Goal: Task Accomplishment & Management: Use online tool/utility

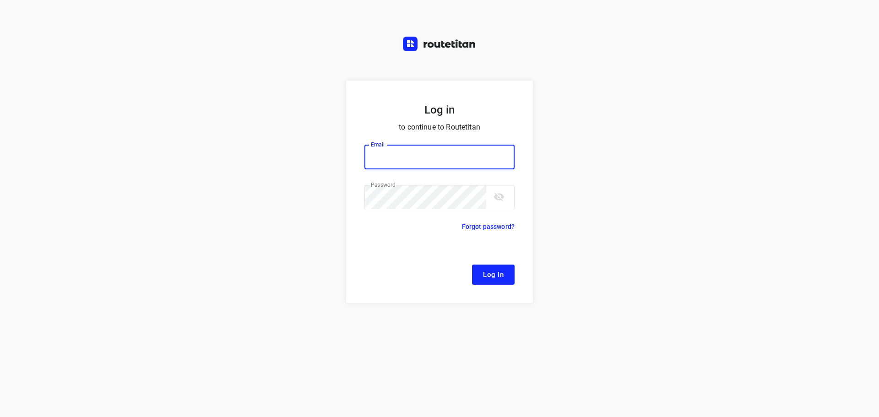
type input "[EMAIL_ADDRESS][DOMAIN_NAME]"
click at [504, 278] on button "Log In" at bounding box center [493, 275] width 43 height 20
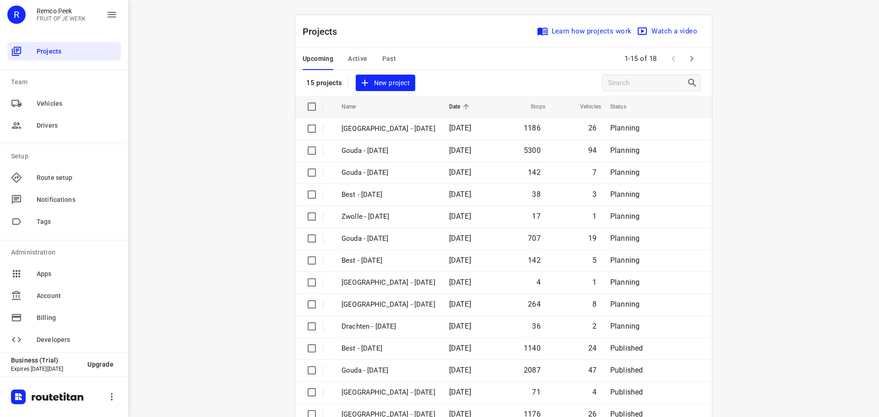
click at [352, 58] on span "Active" at bounding box center [357, 58] width 19 height 11
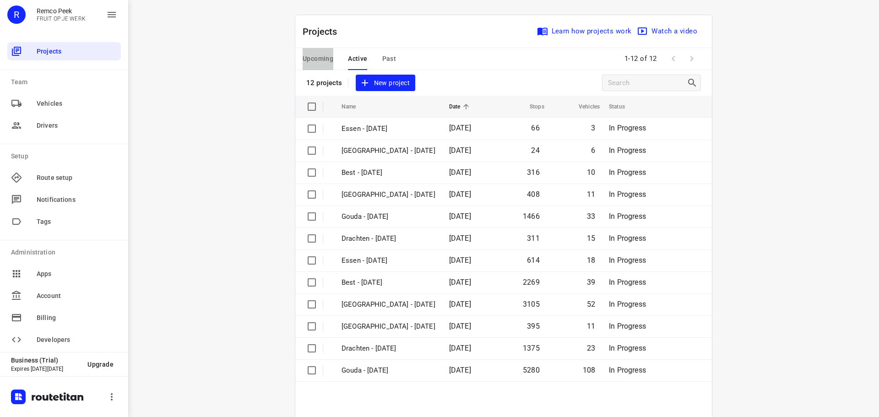
click at [322, 60] on span "Upcoming" at bounding box center [318, 58] width 31 height 11
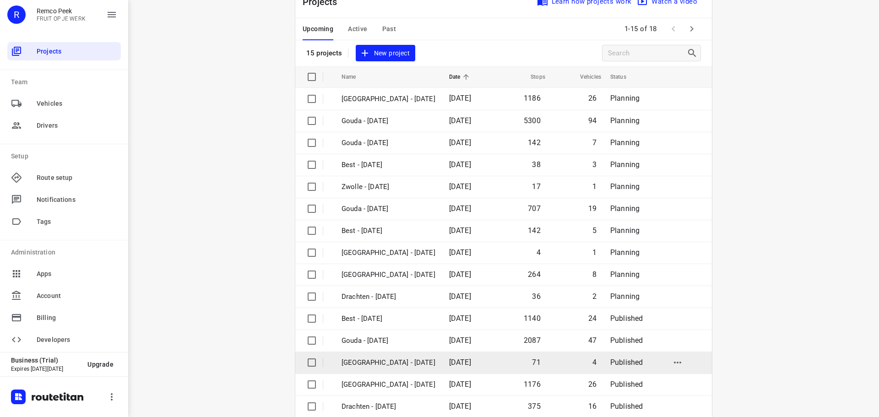
scroll to position [46, 0]
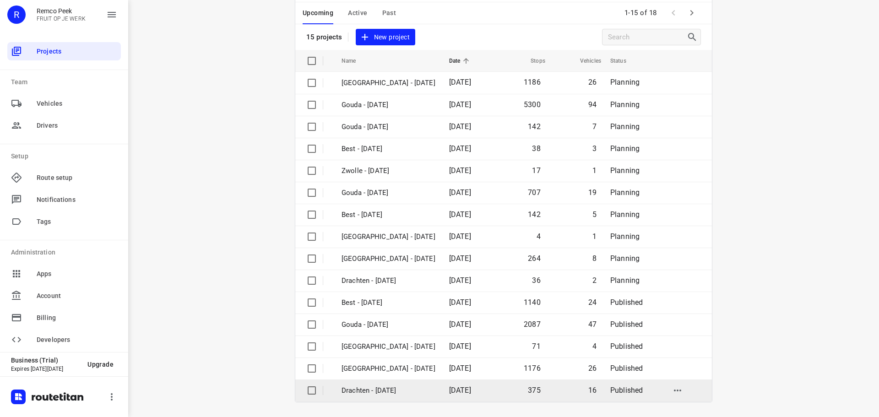
click at [393, 393] on p "Drachten - [DATE]" at bounding box center [389, 391] width 94 height 11
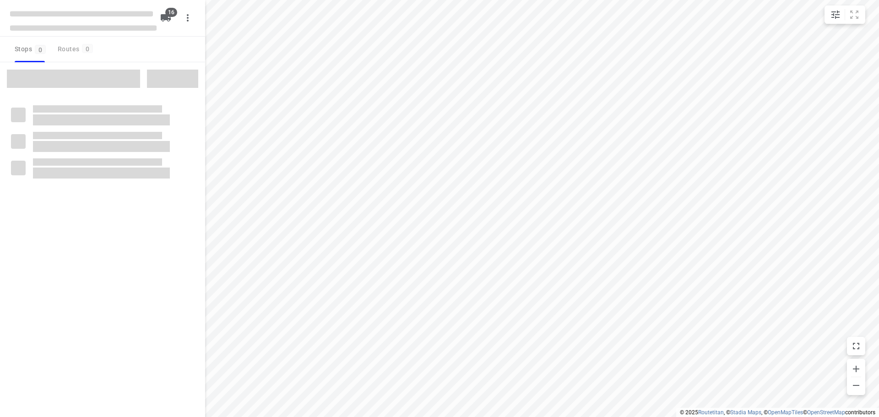
checkbox input "true"
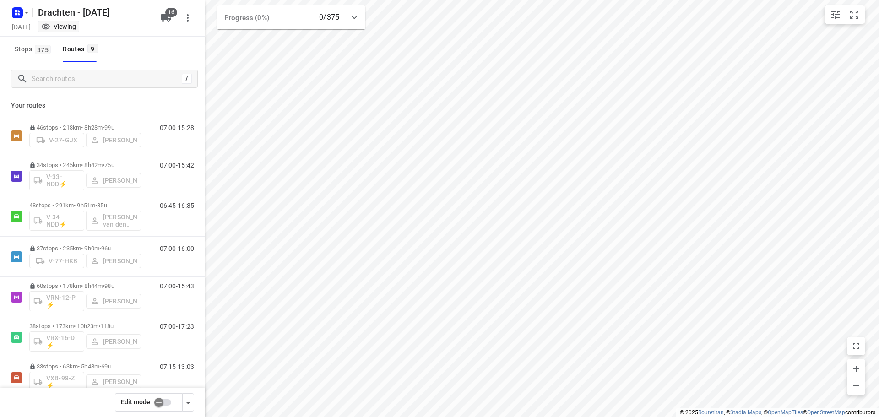
click at [162, 399] on input "checkbox" at bounding box center [159, 402] width 52 height 17
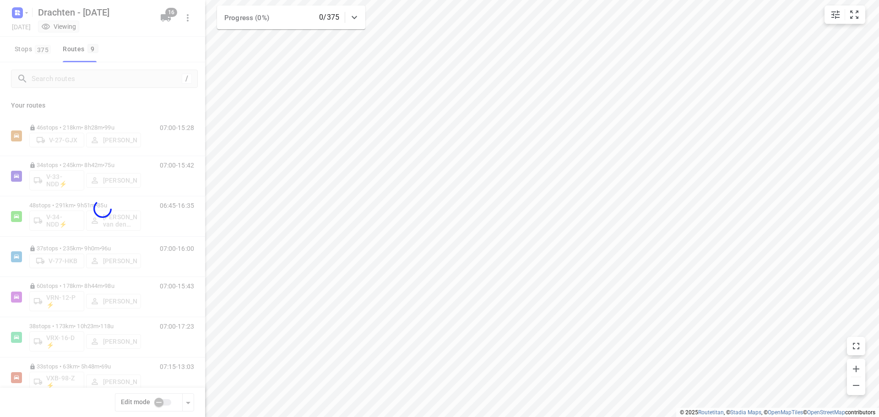
checkbox input "true"
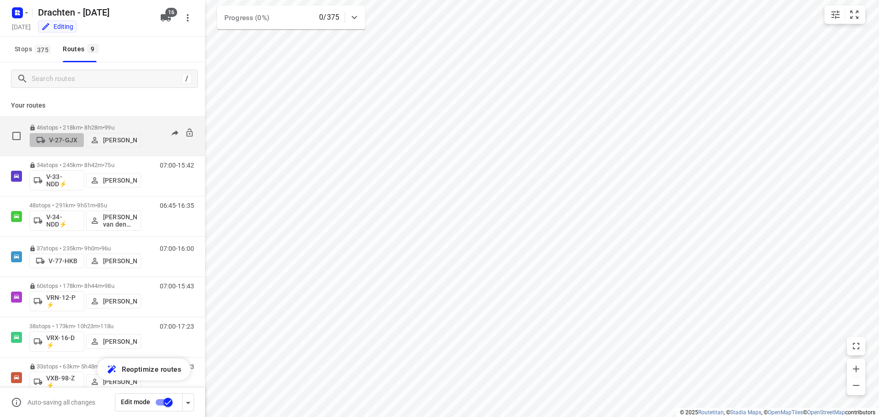
click at [60, 138] on p "V-27-GJX" at bounding box center [63, 139] width 28 height 7
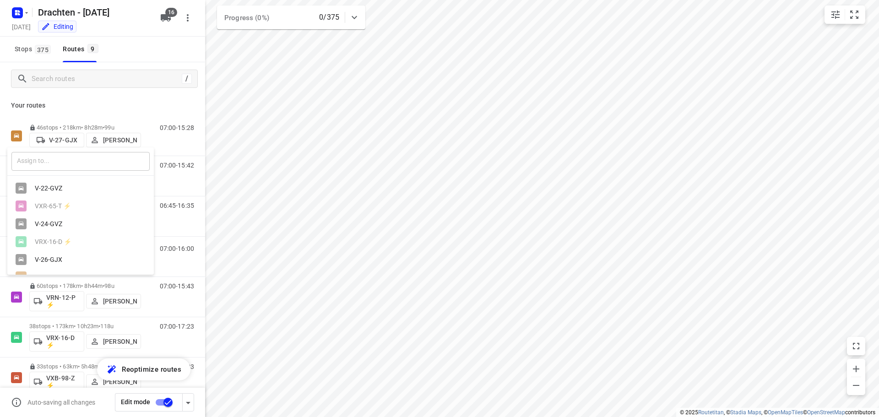
click at [46, 161] on input "text" at bounding box center [80, 161] width 138 height 19
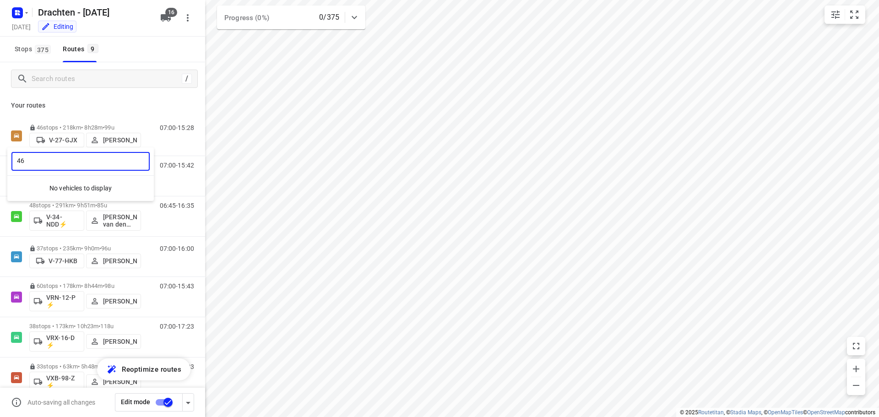
type input "46"
click at [167, 21] on div at bounding box center [439, 208] width 879 height 417
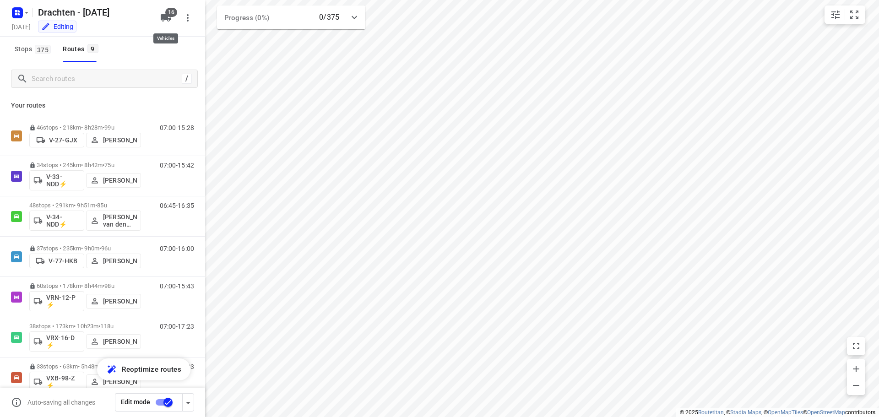
click at [166, 13] on span "16" at bounding box center [171, 12] width 12 height 9
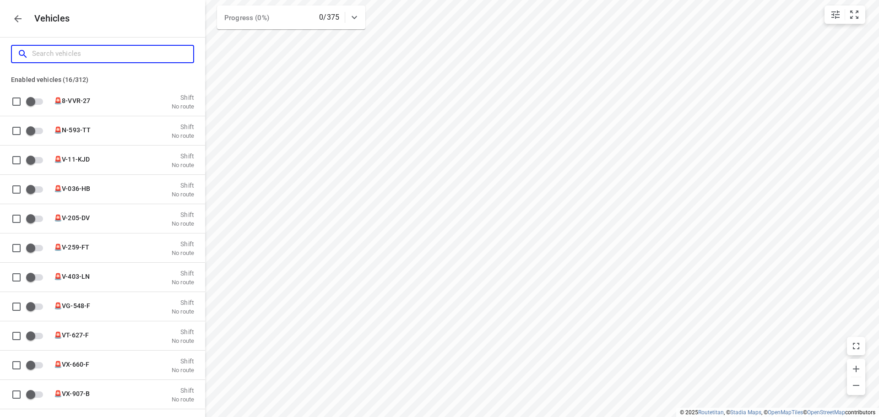
click at [90, 52] on input "Search vehicles" at bounding box center [112, 54] width 161 height 14
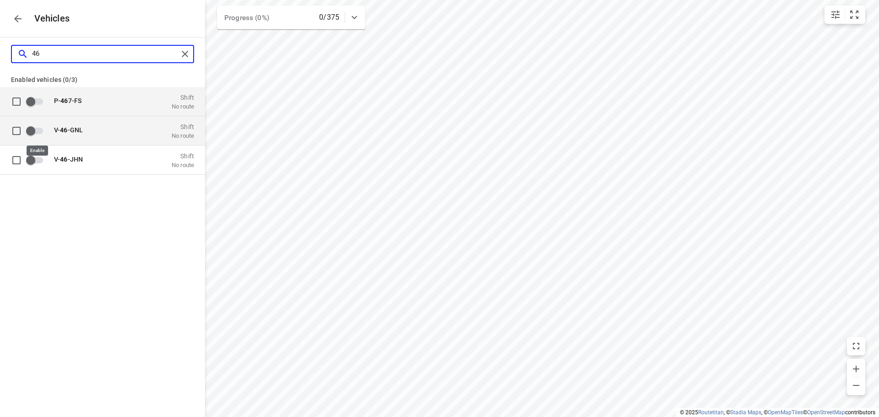
type input "46"
click at [29, 131] on input "grid" at bounding box center [31, 130] width 52 height 17
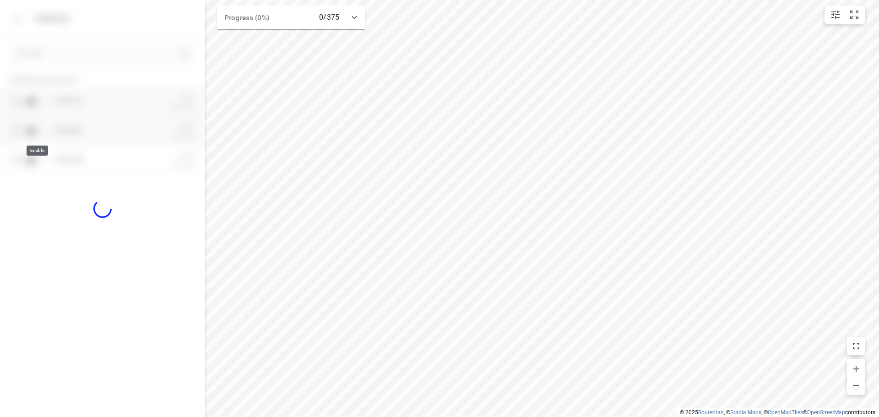
checkbox input "true"
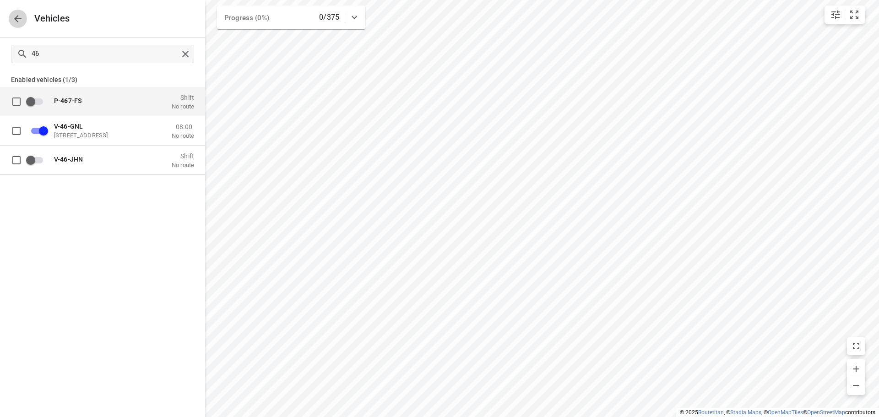
click at [22, 19] on icon "button" at bounding box center [17, 18] width 11 height 11
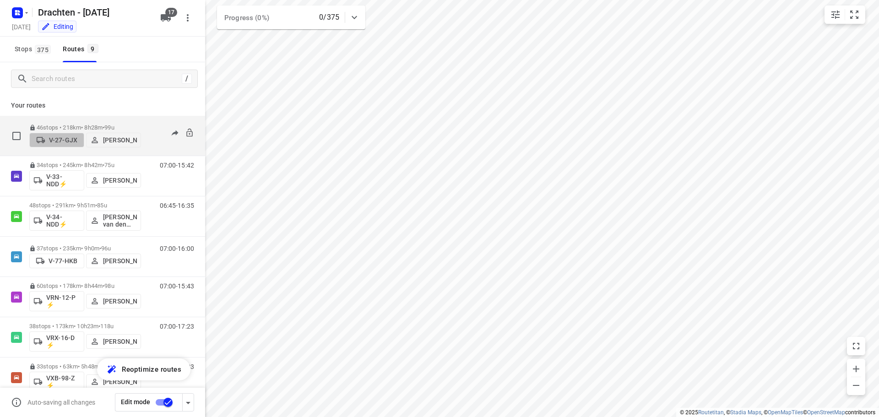
click at [59, 136] on p "V-27-GJX" at bounding box center [63, 139] width 28 height 7
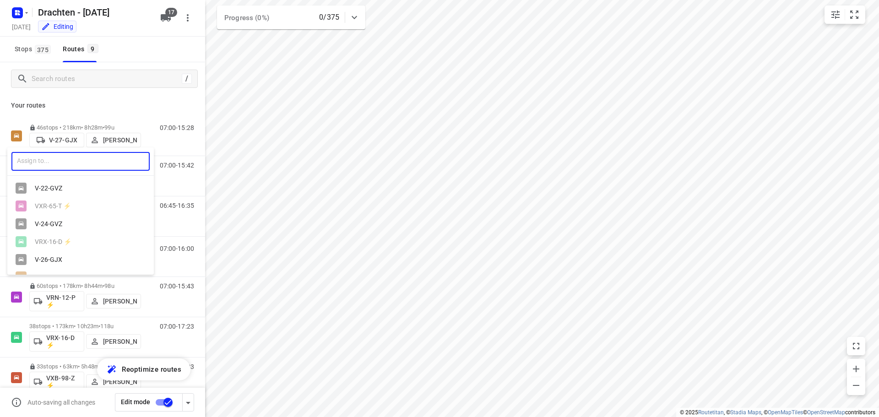
click at [109, 155] on input "text" at bounding box center [80, 161] width 138 height 19
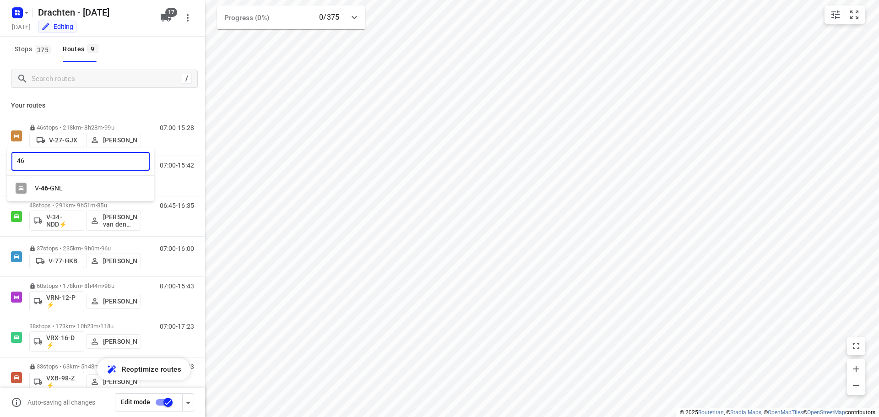
type input "46"
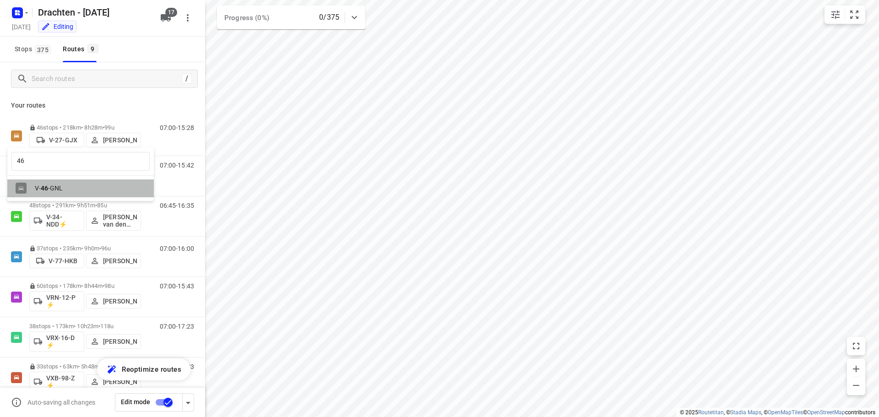
click at [75, 192] on div "V- 46 -GNL" at bounding box center [83, 188] width 96 height 7
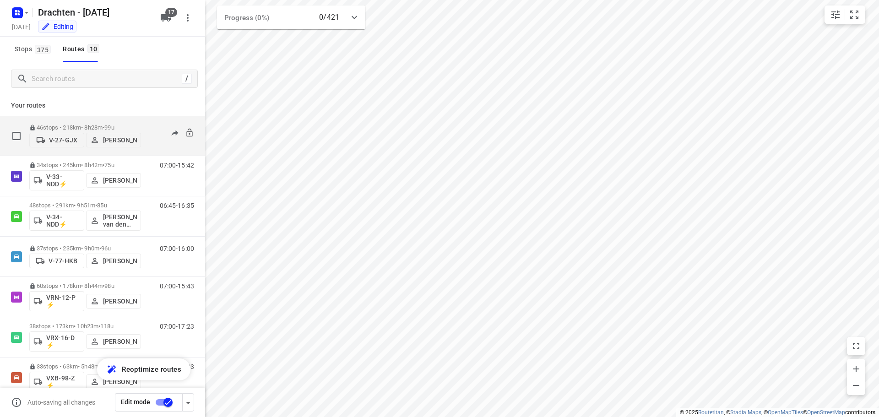
click at [57, 140] on p "V-27-GJX" at bounding box center [63, 139] width 28 height 7
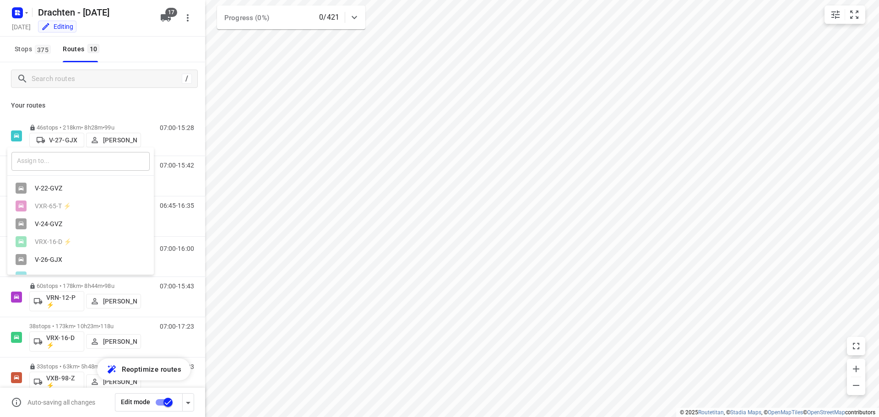
click at [49, 166] on input "text" at bounding box center [80, 161] width 138 height 19
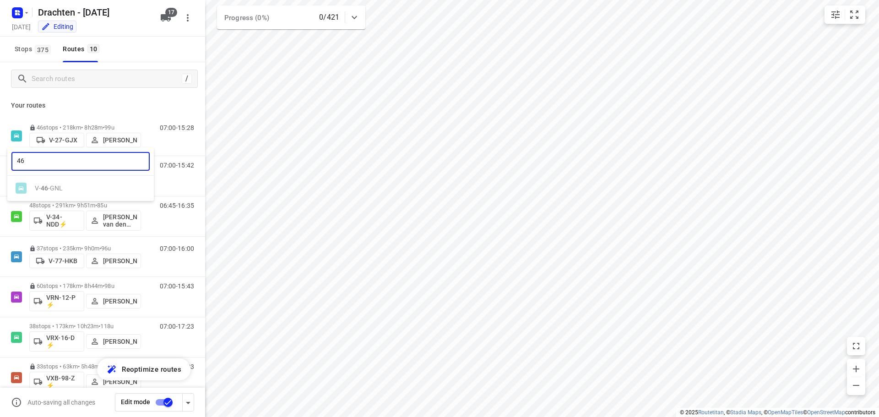
type input "46"
click at [113, 98] on div at bounding box center [439, 208] width 879 height 417
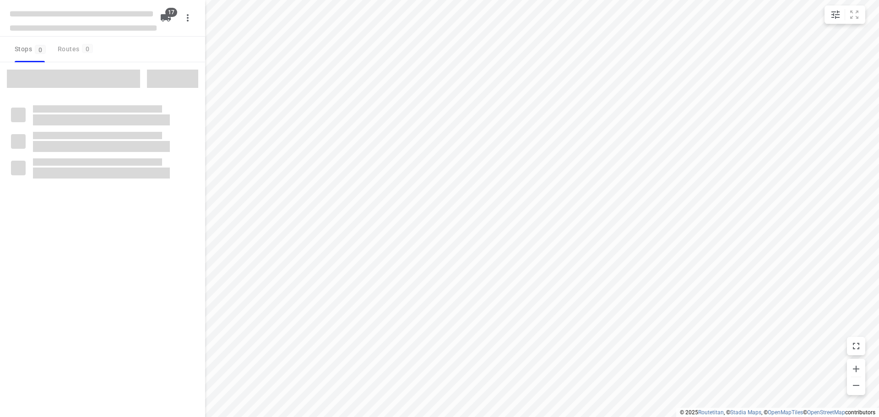
checkbox input "true"
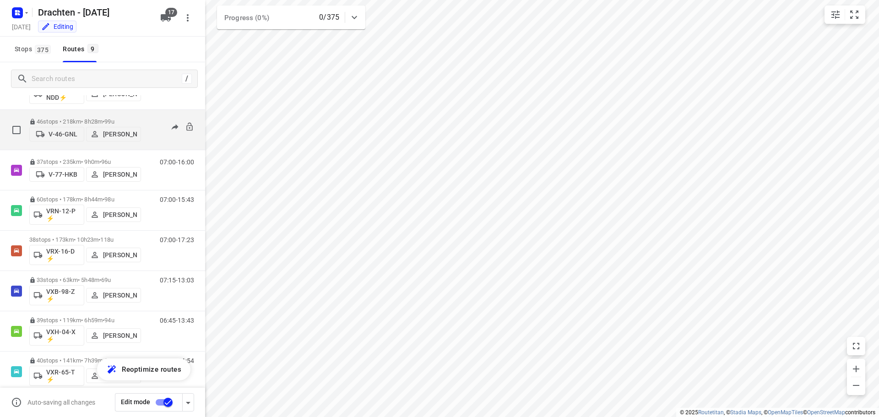
scroll to position [100, 0]
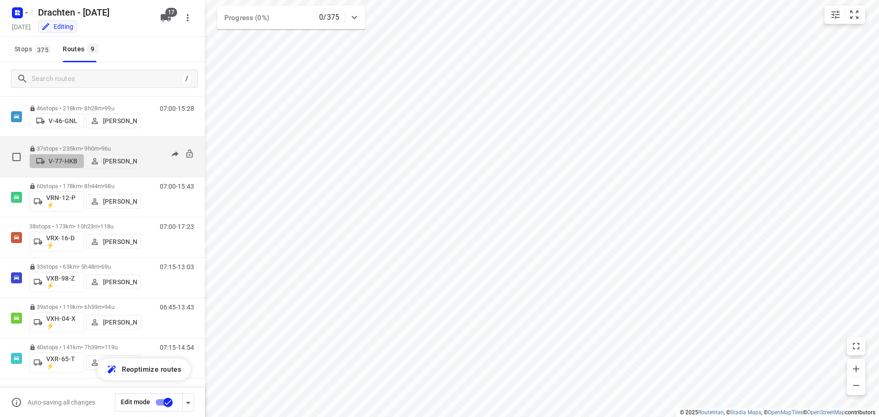
click at [64, 159] on p "V-77-HKB" at bounding box center [63, 161] width 29 height 7
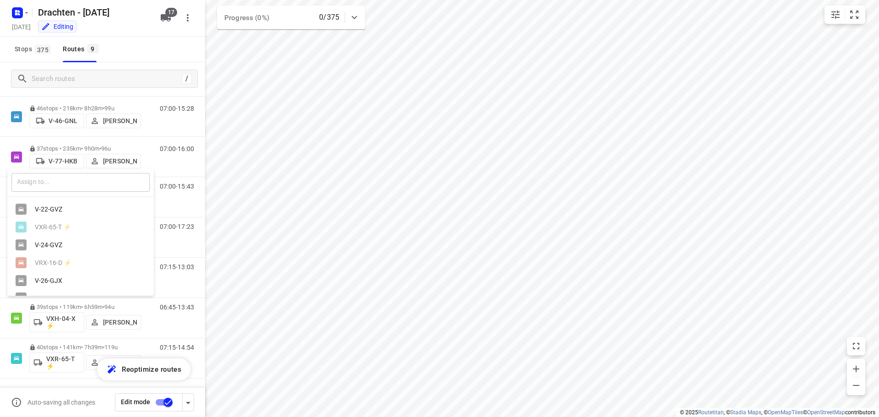
click at [63, 179] on input "text" at bounding box center [80, 182] width 138 height 19
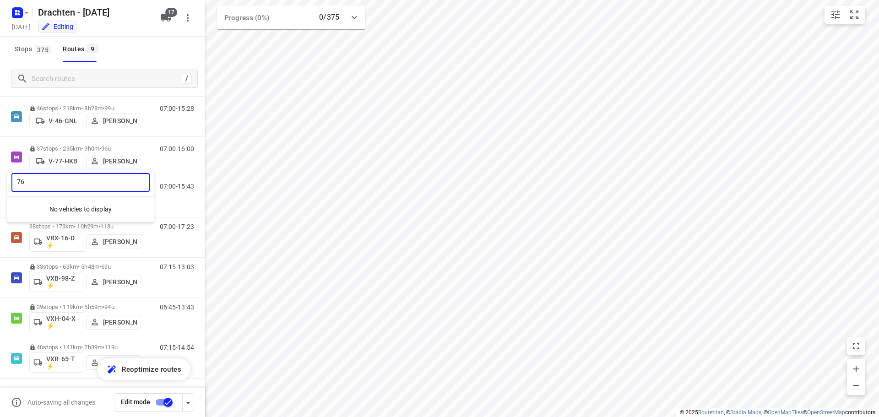
type input "76"
click at [164, 17] on div at bounding box center [439, 208] width 879 height 417
click at [166, 15] on span "17" at bounding box center [171, 12] width 12 height 9
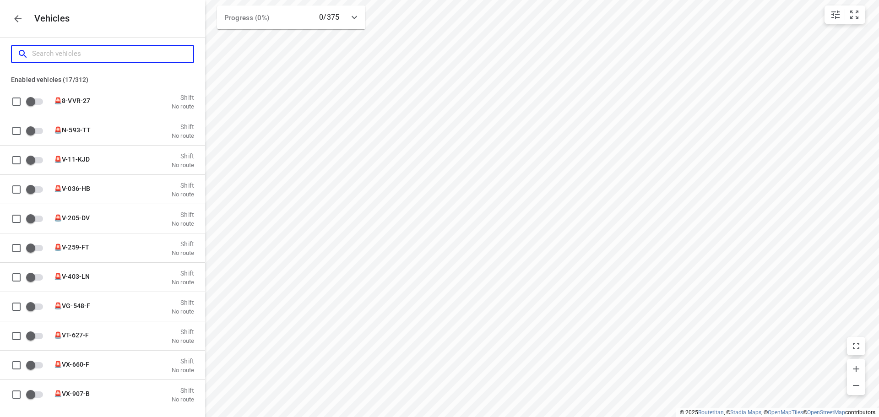
click at [102, 48] on input "Search vehicles" at bounding box center [112, 54] width 161 height 14
type input "7"
checkbox input "true"
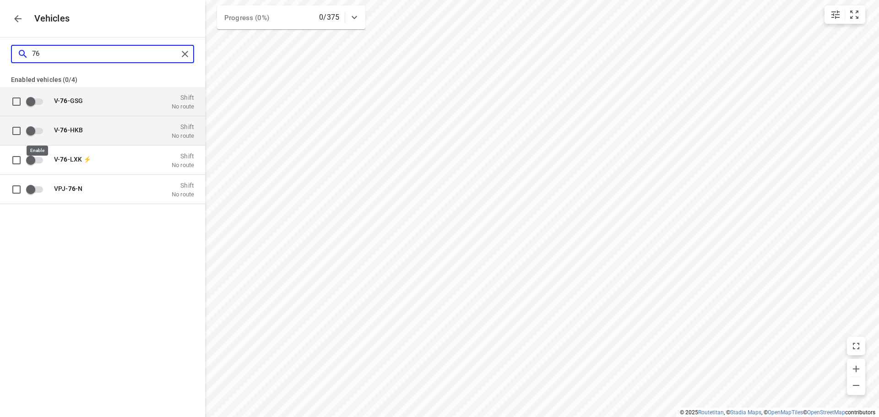
type input "76"
click at [33, 126] on input "grid" at bounding box center [31, 130] width 52 height 17
checkbox input "true"
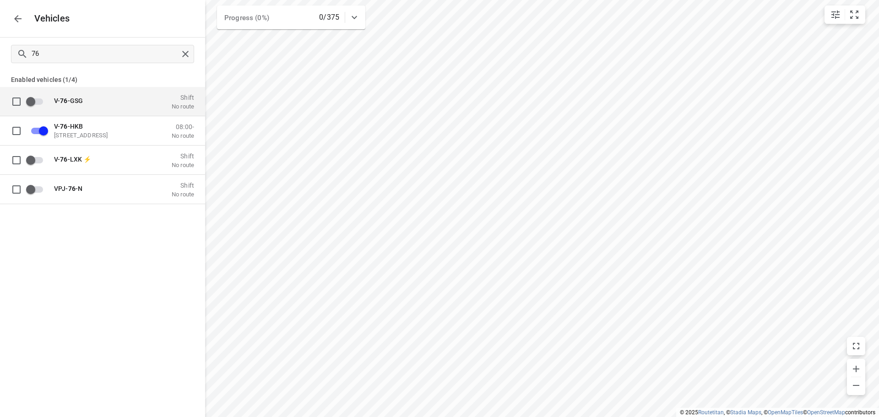
click at [23, 18] on icon "button" at bounding box center [17, 18] width 11 height 11
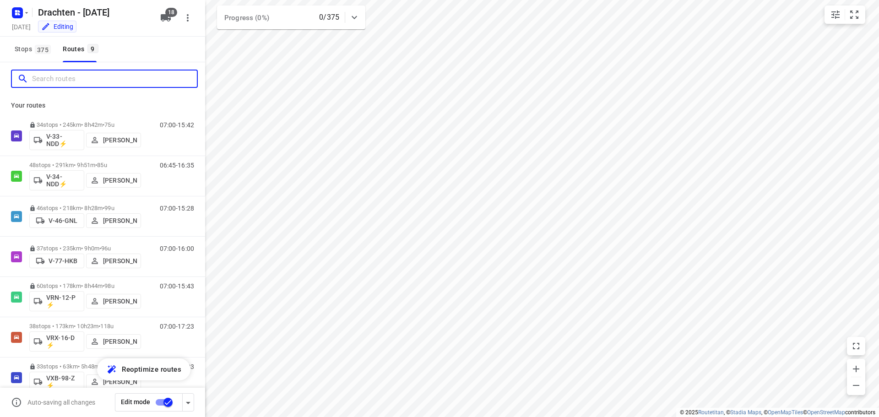
click at [115, 78] on input "Search routes" at bounding box center [114, 79] width 165 height 14
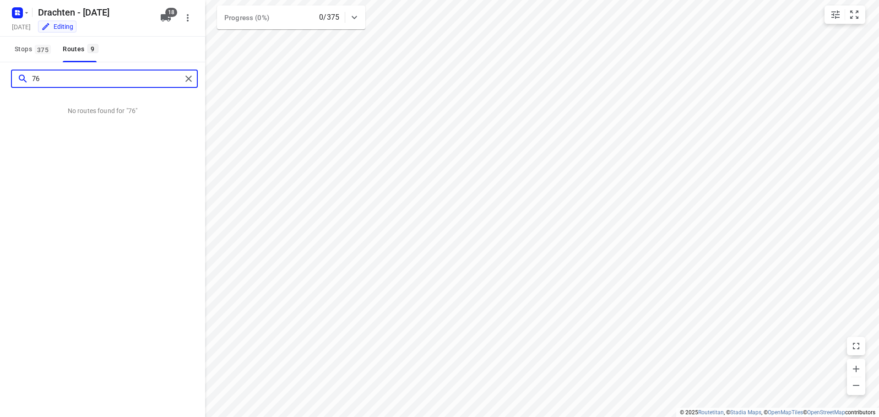
type input "76"
click at [155, 49] on div "Stops 375 Routes 9" at bounding box center [102, 50] width 205 height 26
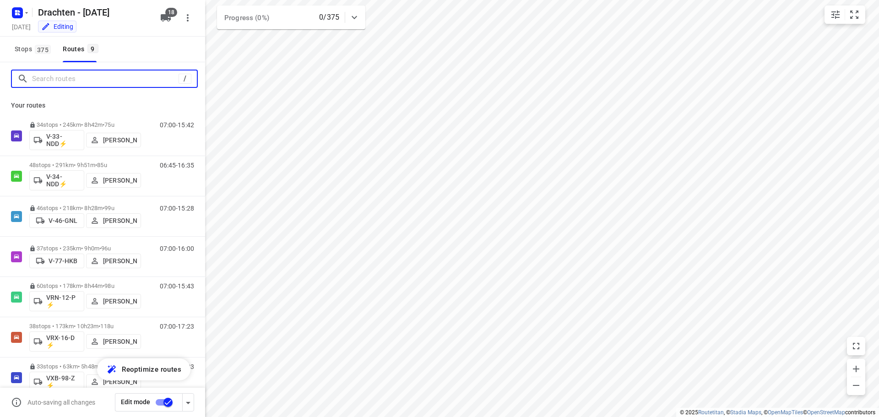
click at [65, 79] on input "Search routes" at bounding box center [105, 79] width 147 height 14
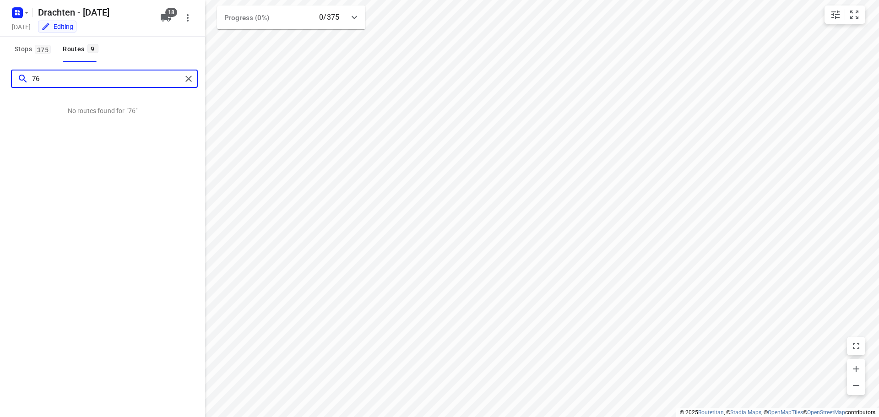
type input "76"
click at [166, 11] on span "18" at bounding box center [171, 12] width 12 height 9
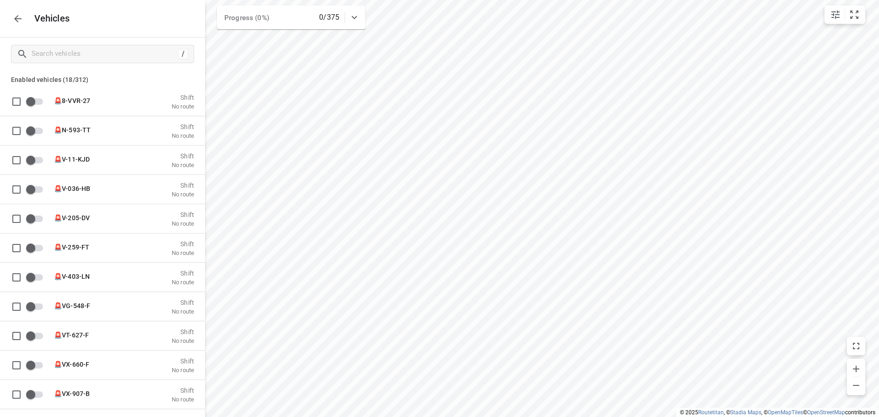
click at [167, 12] on div "Vehicles" at bounding box center [102, 18] width 205 height 37
click at [121, 58] on input "Search vehicles" at bounding box center [103, 54] width 143 height 14
type input "7"
checkbox input "true"
type input "76"
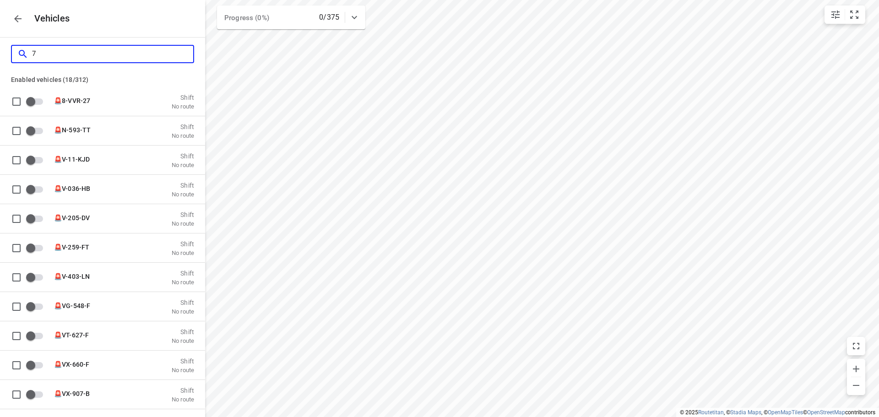
checkbox input "true"
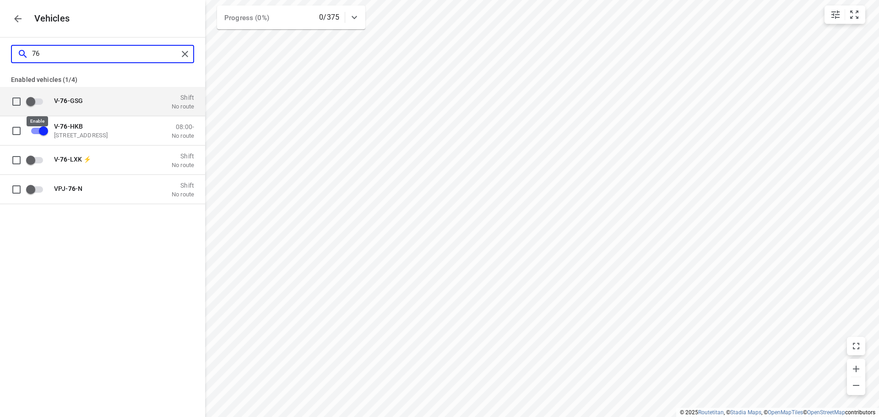
type input "76"
click at [32, 102] on input "grid" at bounding box center [31, 101] width 52 height 17
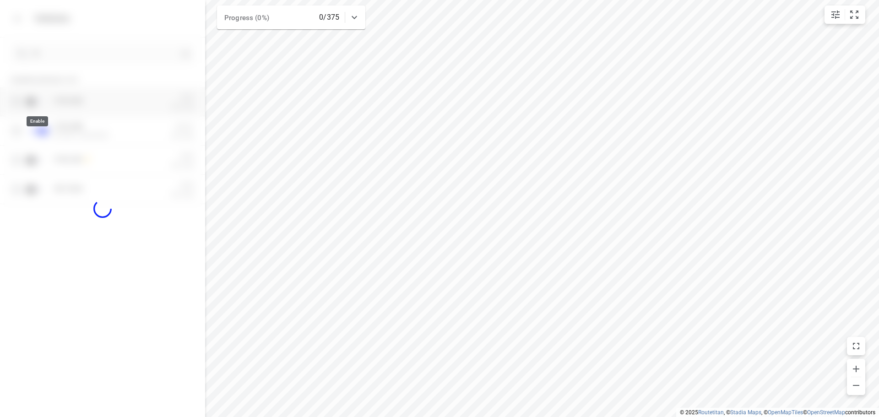
checkbox input "true"
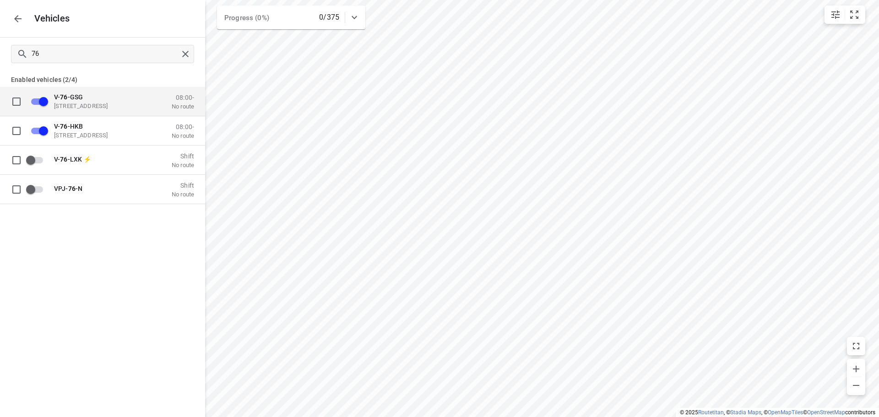
click at [24, 21] on button "button" at bounding box center [18, 19] width 18 height 18
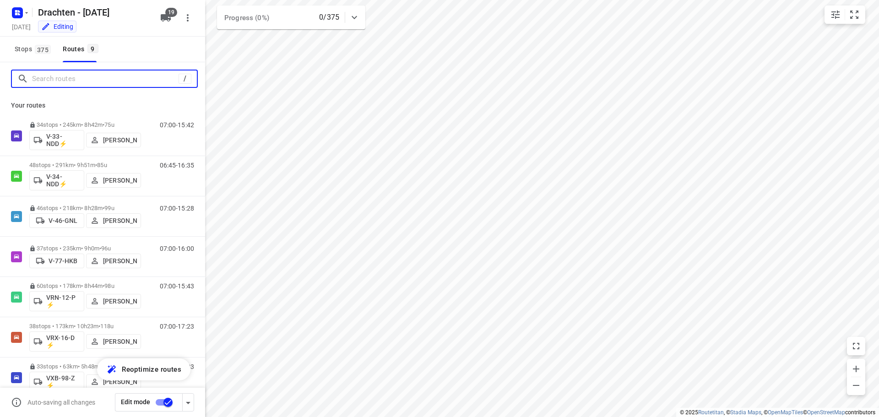
click at [76, 81] on input "Search routes" at bounding box center [105, 79] width 147 height 14
type input "76"
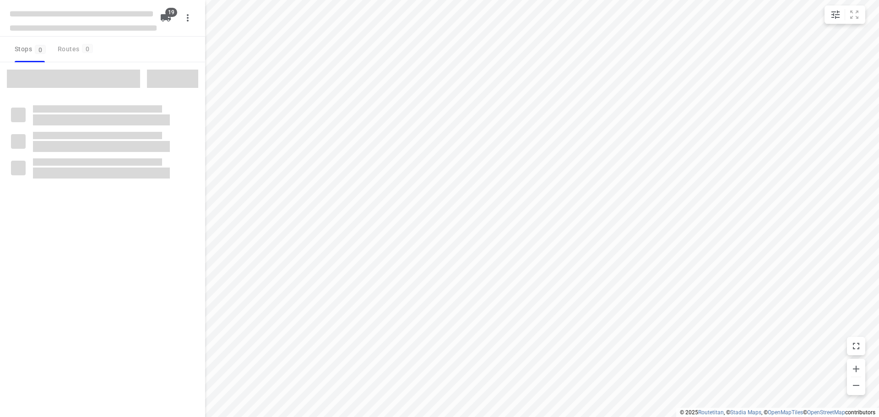
checkbox input "true"
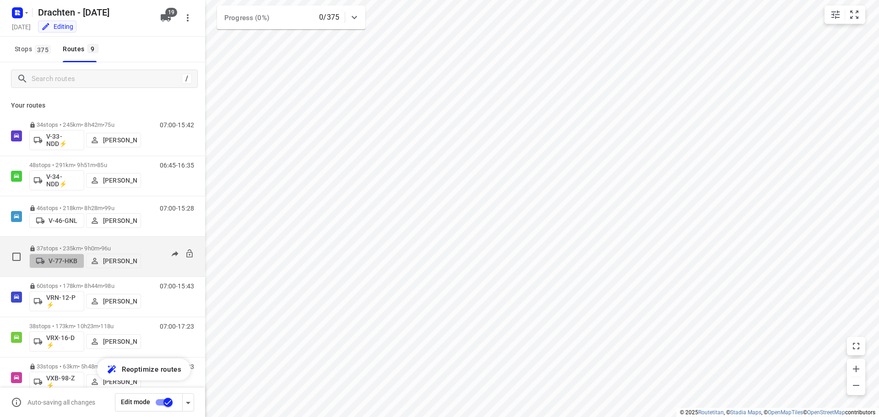
click at [53, 262] on p "V-77-HKB" at bounding box center [63, 260] width 29 height 7
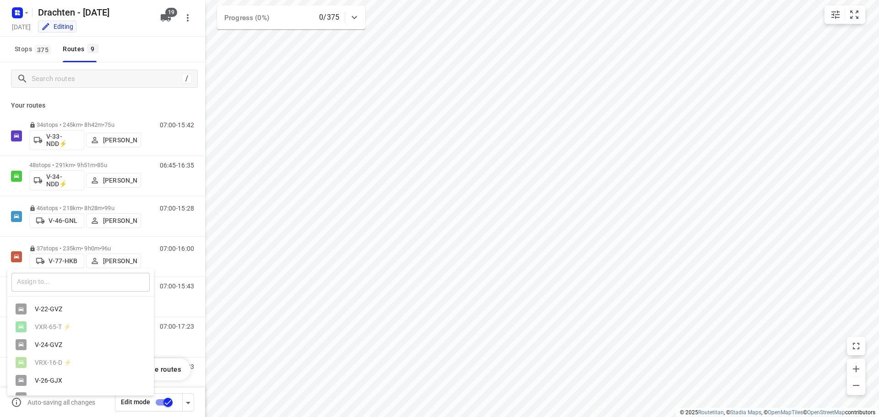
click at [66, 281] on input "text" at bounding box center [80, 282] width 138 height 19
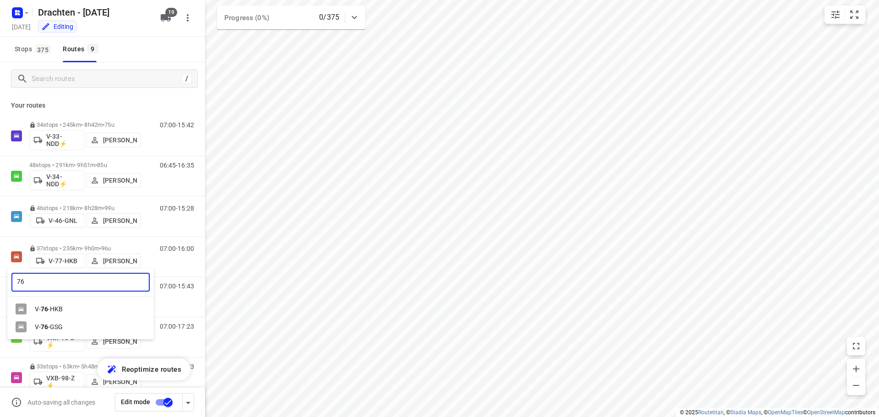
type input "76"
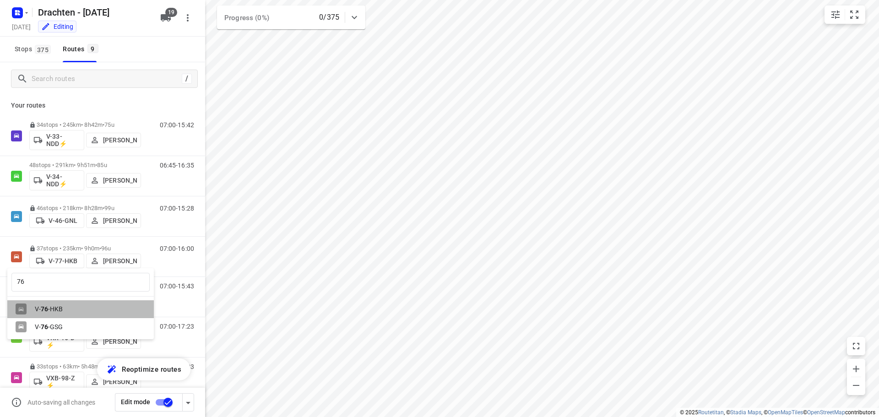
click at [63, 306] on div "V- 76 -HKB" at bounding box center [83, 309] width 96 height 7
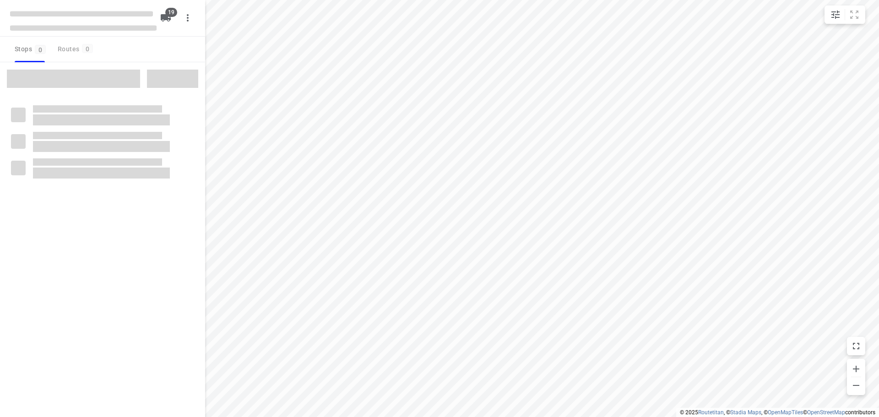
checkbox input "true"
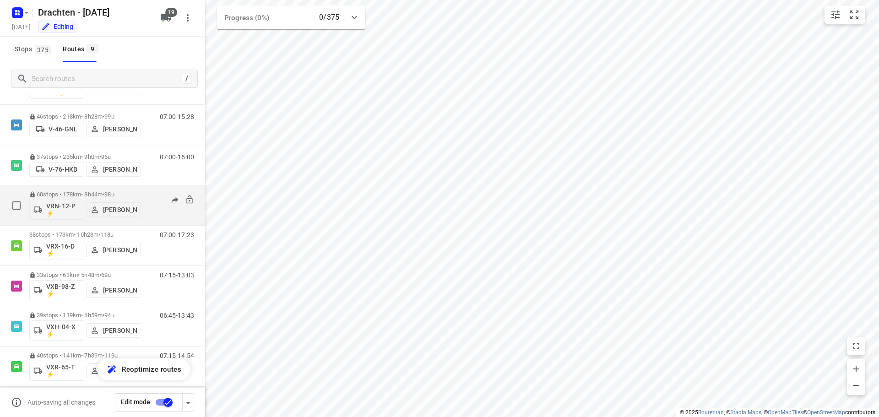
scroll to position [100, 0]
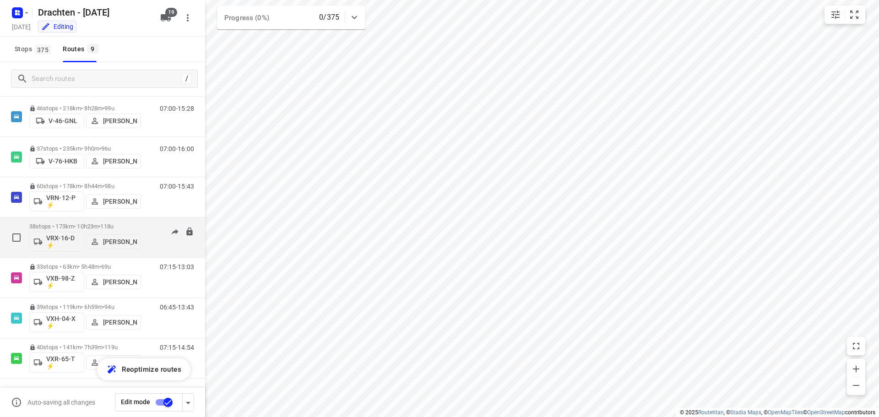
click at [53, 242] on p "VRX-16-D ⚡" at bounding box center [63, 242] width 34 height 15
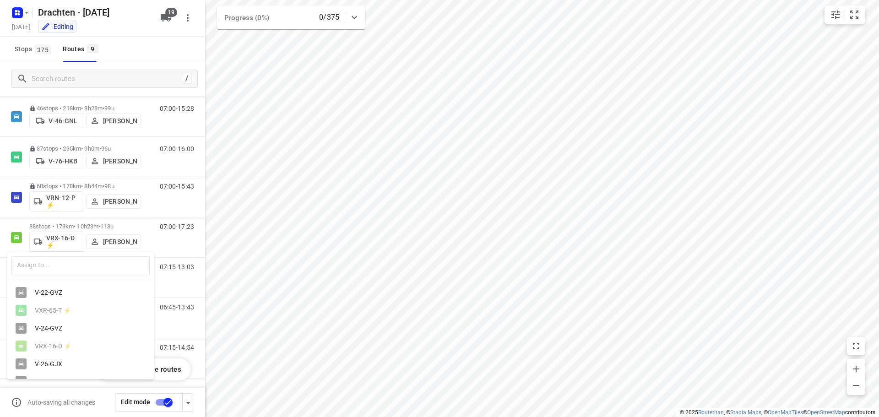
click at [57, 290] on div "V-22-GVZ" at bounding box center [83, 292] width 96 height 7
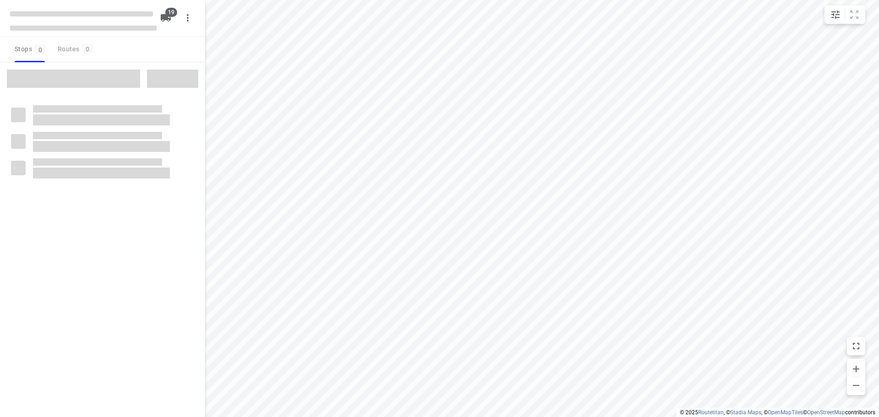
checkbox input "true"
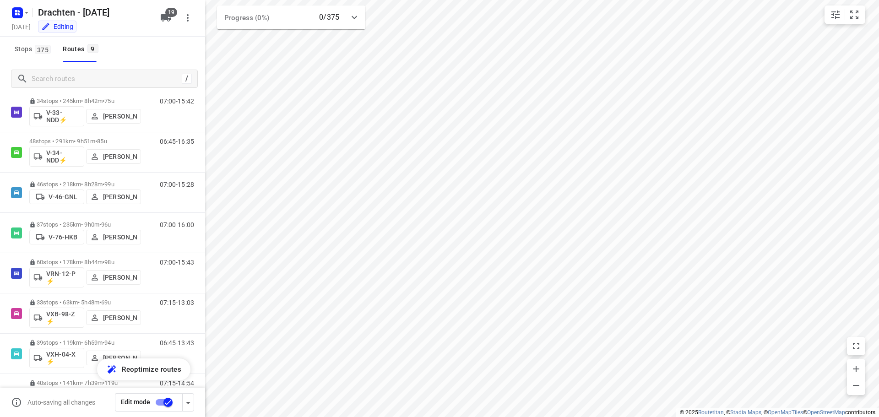
scroll to position [100, 0]
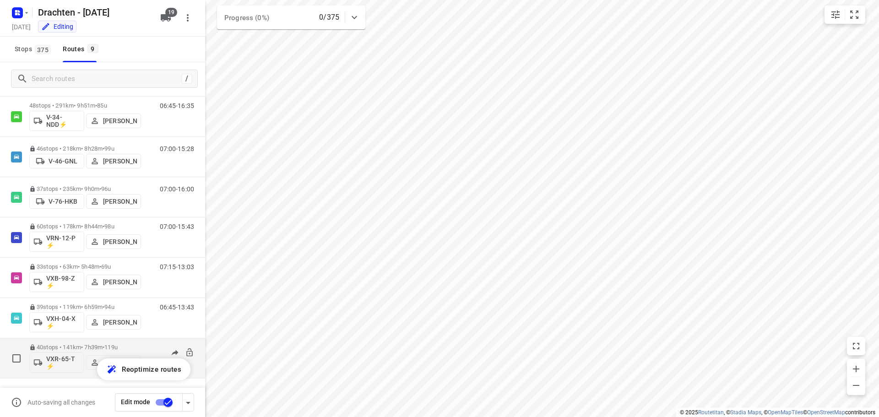
click at [61, 359] on p "VXR-65-T ⚡" at bounding box center [63, 362] width 34 height 15
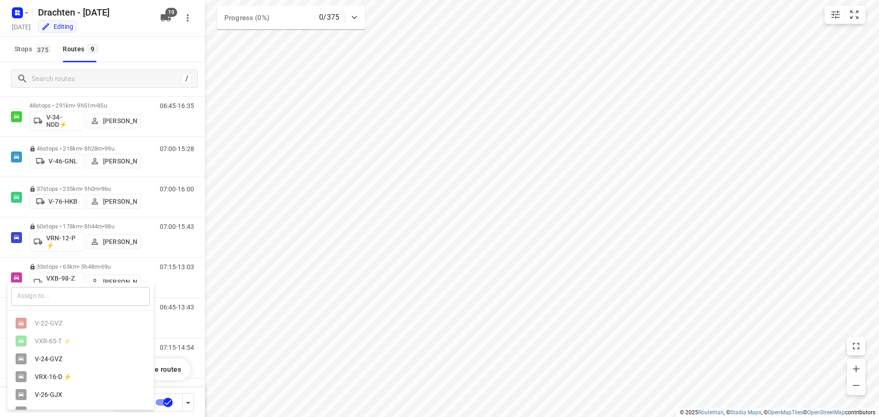
click at [51, 290] on input "text" at bounding box center [80, 296] width 138 height 19
click at [51, 379] on div "VRX-16-D ⚡" at bounding box center [83, 376] width 96 height 7
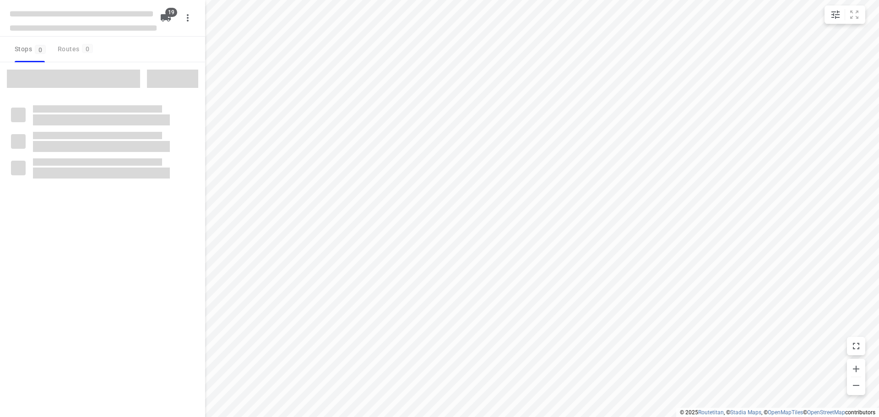
checkbox input "true"
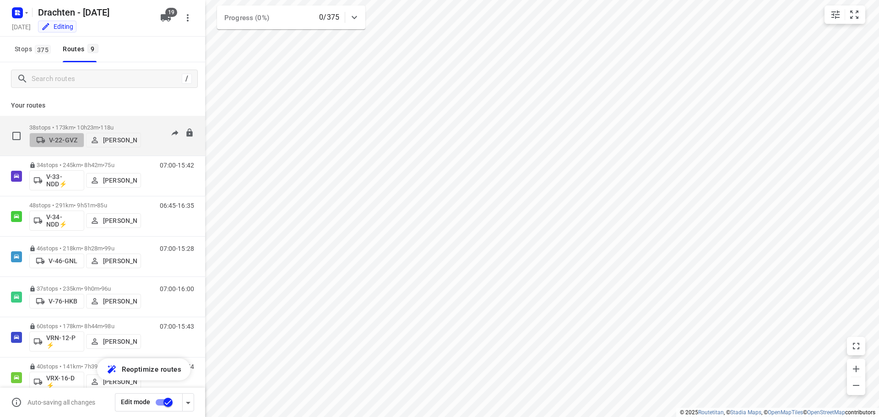
click at [59, 137] on p "V-22-GVZ" at bounding box center [63, 139] width 28 height 7
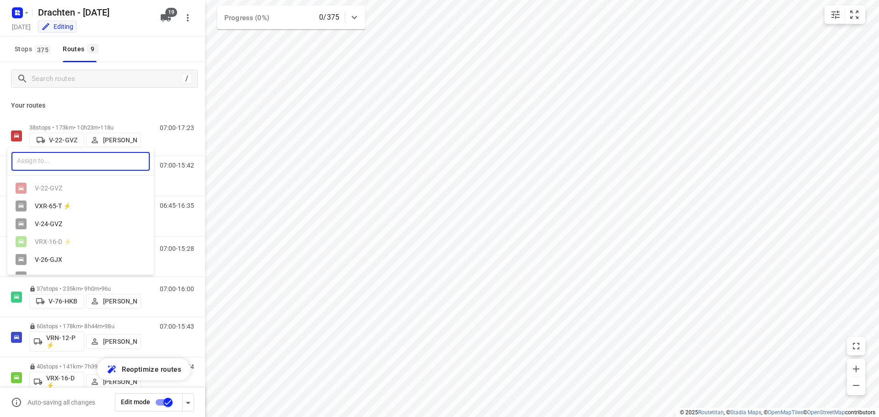
click at [56, 168] on input "text" at bounding box center [80, 161] width 138 height 19
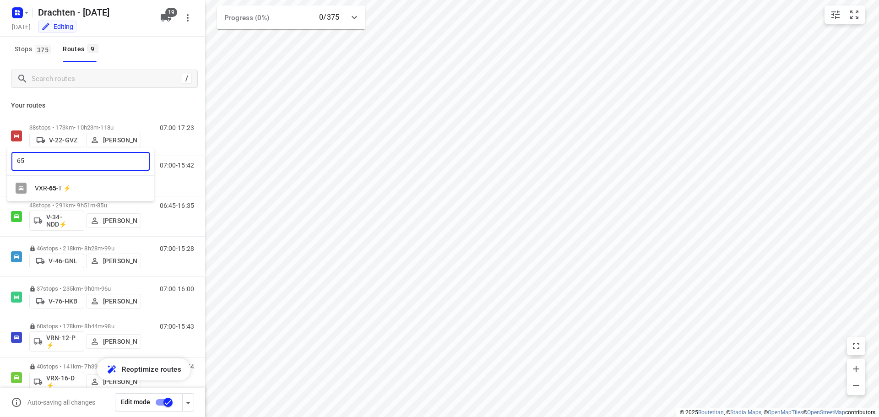
type input "65"
click at [67, 191] on div "VXR- 65 -T ⚡" at bounding box center [83, 188] width 96 height 7
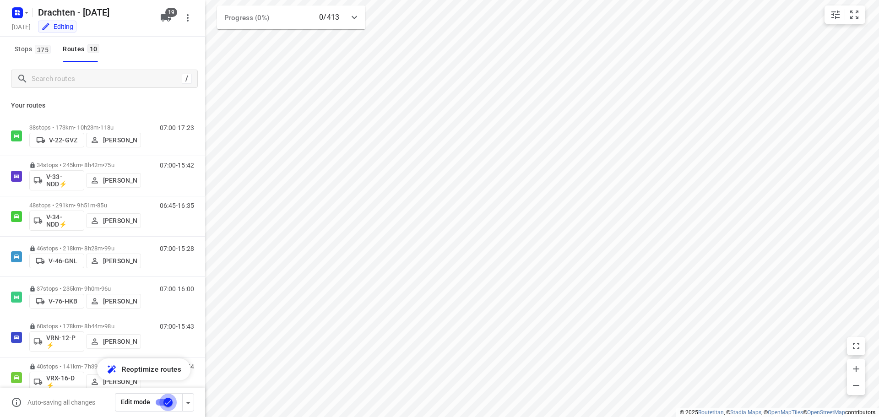
click at [166, 403] on input "checkbox" at bounding box center [168, 402] width 52 height 17
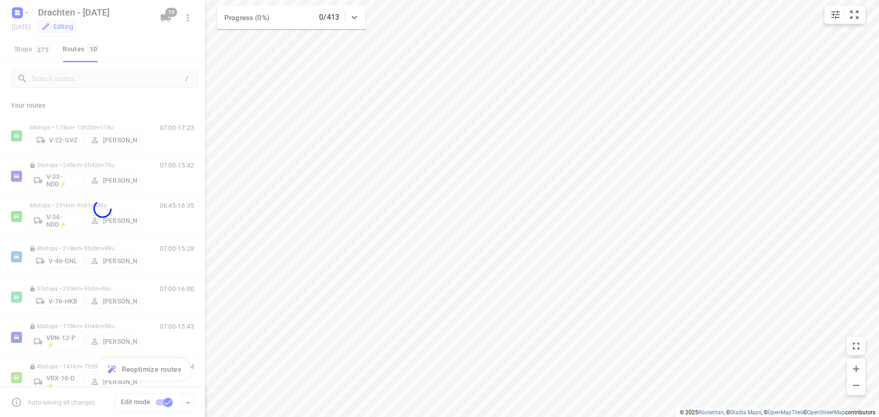
checkbox input "false"
